Goal: Book appointment/travel/reservation

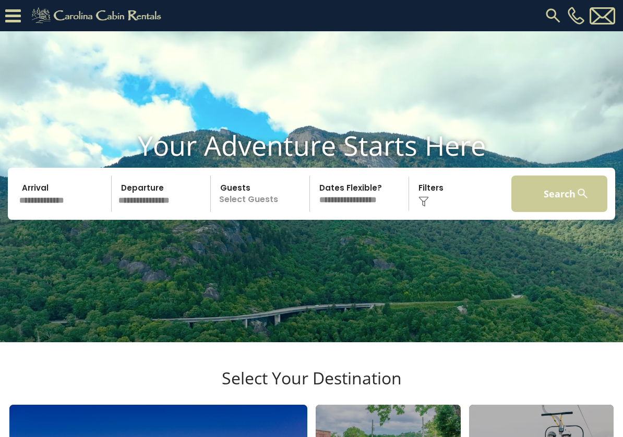
click at [558, 211] on button "Search" at bounding box center [559, 194] width 96 height 37
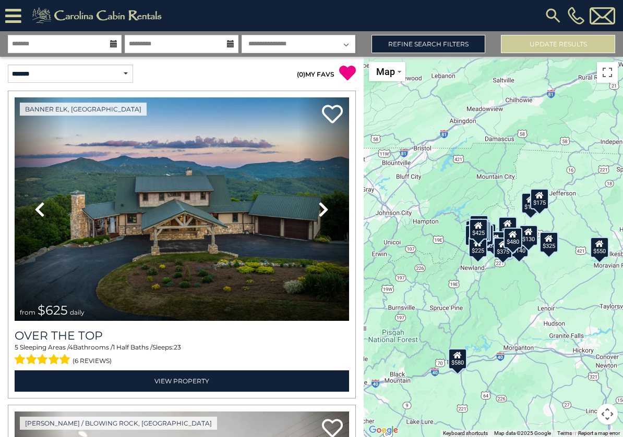
click at [548, 16] on img at bounding box center [552, 15] width 19 height 19
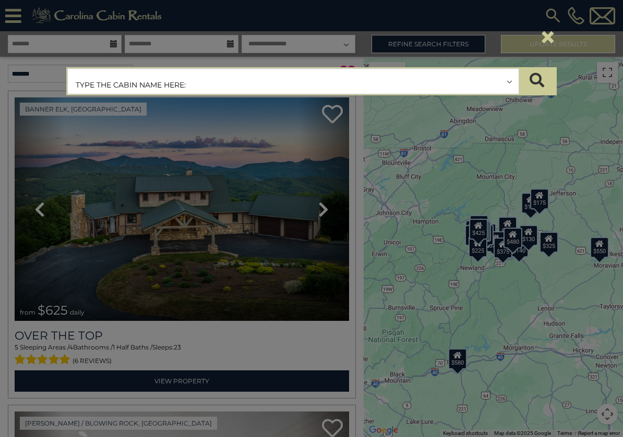
click at [287, 82] on input "text" at bounding box center [293, 82] width 451 height 26
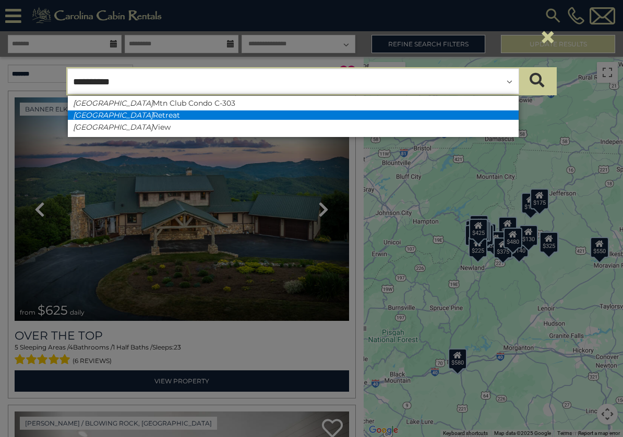
type input "**********"
click at [140, 117] on li "Blue Ridge Retreat" at bounding box center [293, 115] width 451 height 9
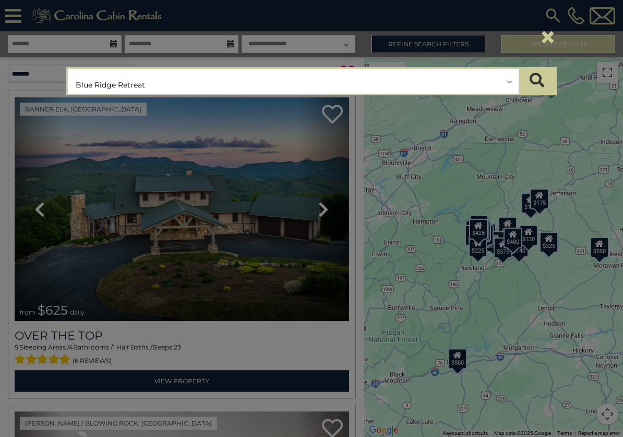
click at [537, 81] on button "submit" at bounding box center [536, 81] width 37 height 26
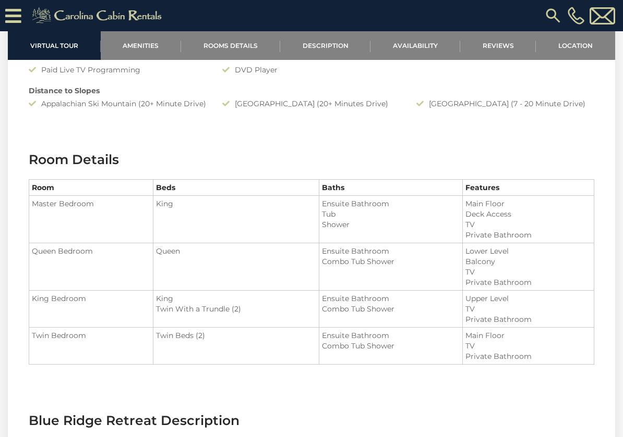
scroll to position [949, 0]
